Goal: Task Accomplishment & Management: Manage account settings

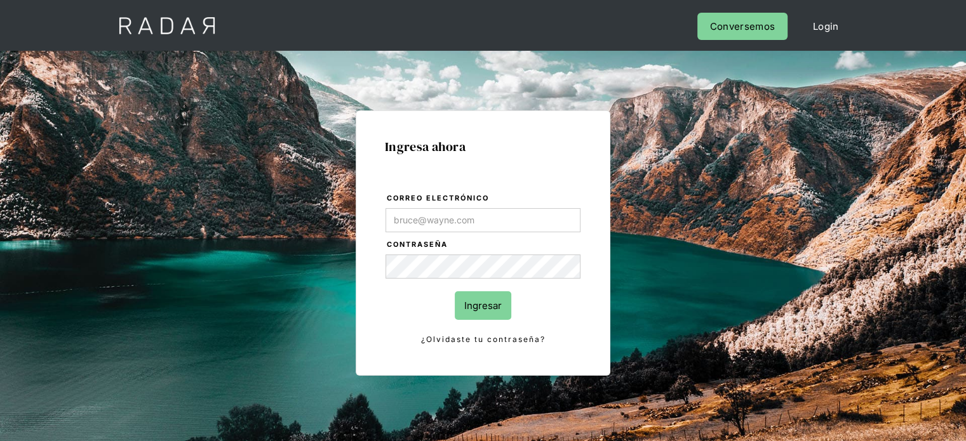
click at [702, 173] on div "Ingresa ahora Correo electrónico Contraseña Ingresar ¿Olvidaste tu contraseña? …" at bounding box center [483, 286] width 597 height 395
click at [433, 223] on input "Correo electrónico" at bounding box center [482, 220] width 195 height 24
type input "[EMAIL_ADDRESS][DOMAIN_NAME]"
click at [474, 301] on input "Ingresar" at bounding box center [483, 305] width 57 height 29
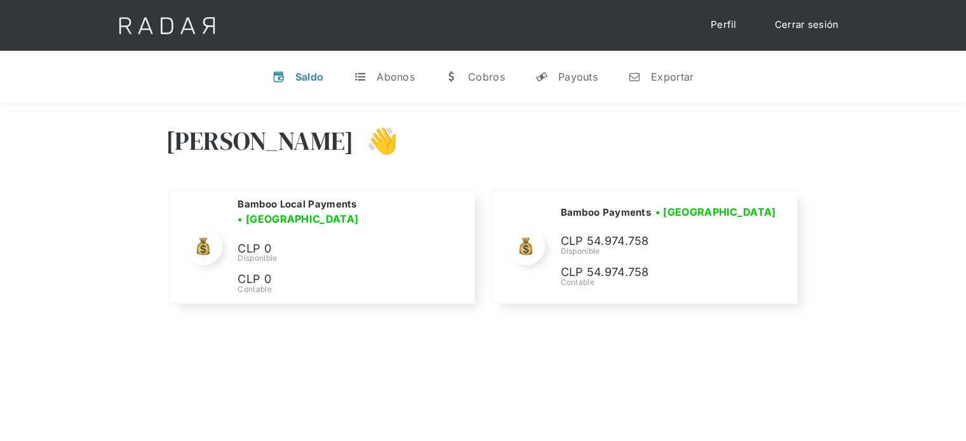
click at [764, 177] on div "[PERSON_NAME] 👋" at bounding box center [483, 150] width 635 height 76
